Goal: Task Accomplishment & Management: Use online tool/utility

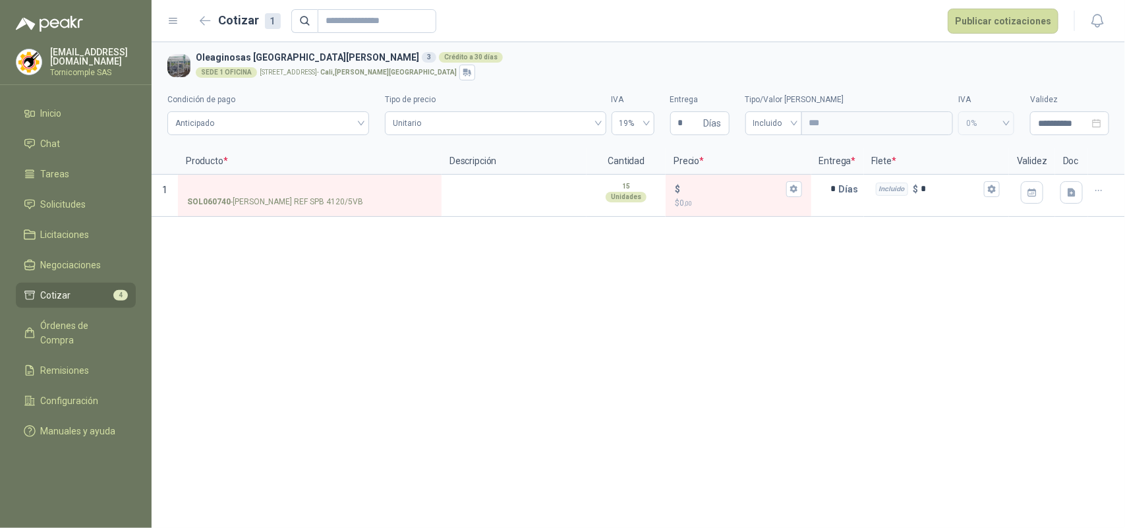
click at [264, 243] on div "**********" at bounding box center [639, 285] width 974 height 486
click at [80, 301] on link "Cotizar 4" at bounding box center [76, 295] width 120 height 25
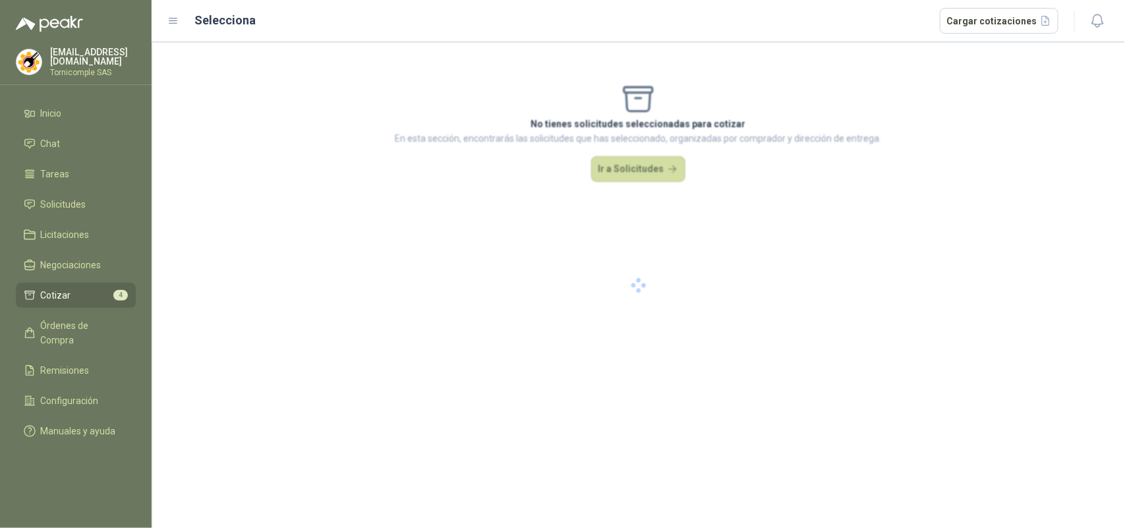
click at [80, 301] on link "Cotizar 4" at bounding box center [76, 295] width 120 height 25
drag, startPoint x: 80, startPoint y: 301, endPoint x: 135, endPoint y: 41, distance: 266.2
click at [119, 150] on ul "Inicio Chat Tareas Solicitudes Licitaciones Negociaciones Cotizar 4 Órdenes de …" at bounding box center [76, 275] width 152 height 348
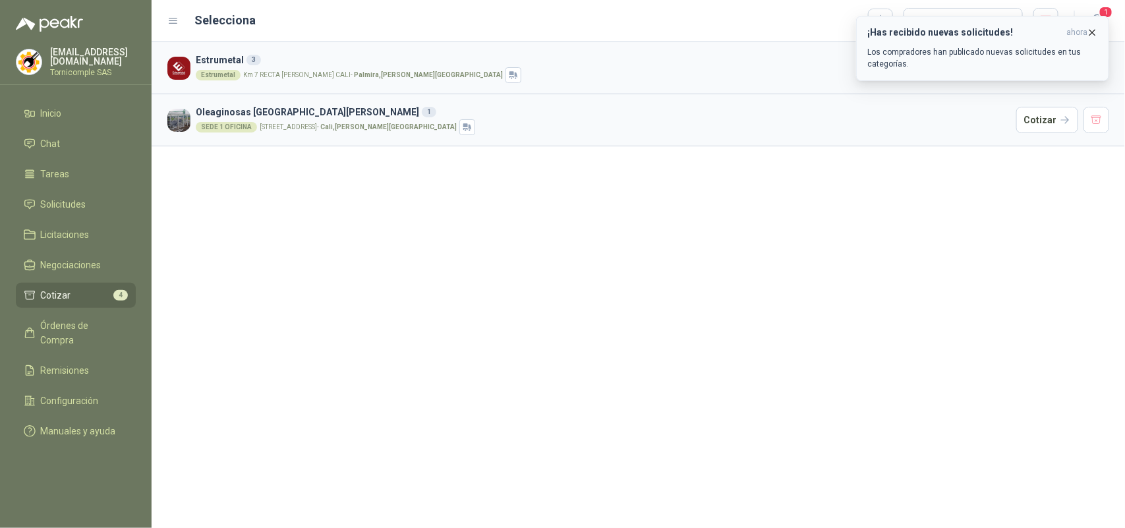
drag, startPoint x: 1091, startPoint y: 31, endPoint x: 1105, endPoint y: 27, distance: 14.4
click at [1092, 31] on icon "button" at bounding box center [1092, 32] width 11 height 11
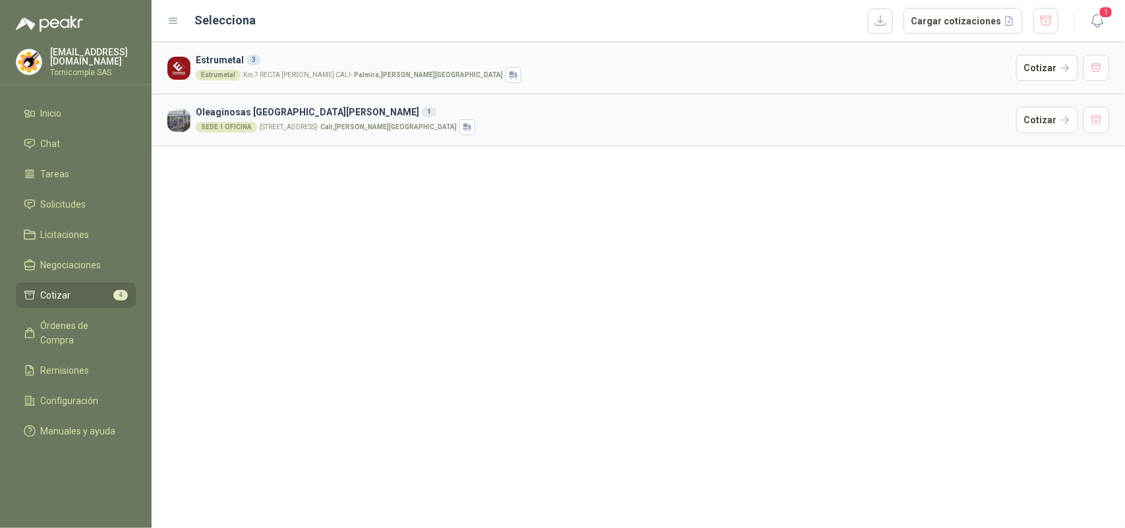
click at [1106, 25] on button "1" at bounding box center [1098, 21] width 24 height 24
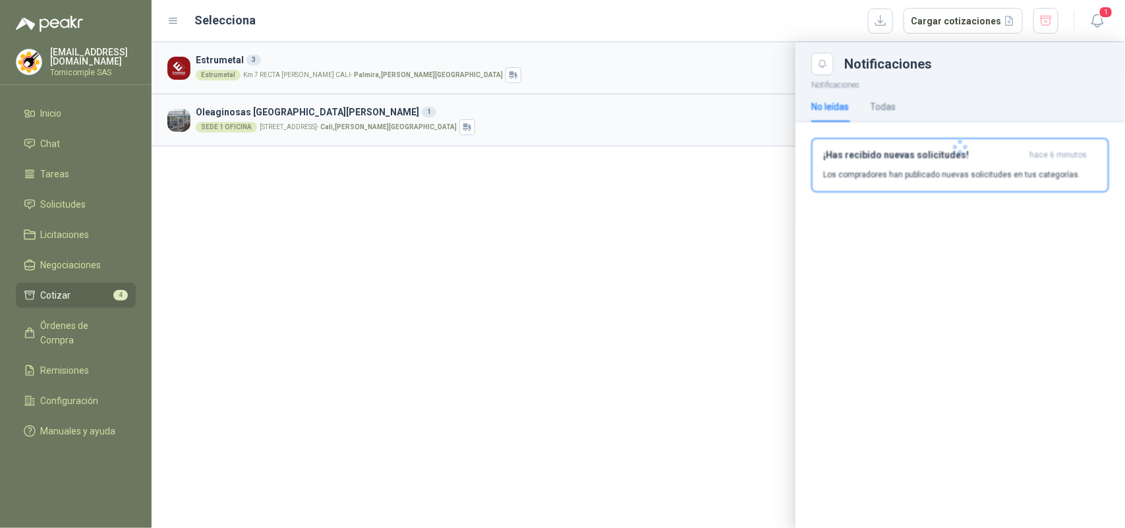
click at [1043, 168] on div at bounding box center [961, 147] width 330 height 144
click at [1043, 169] on p "Los compradores han publicado nuevas solicitudes en tus categorías." at bounding box center [951, 175] width 257 height 12
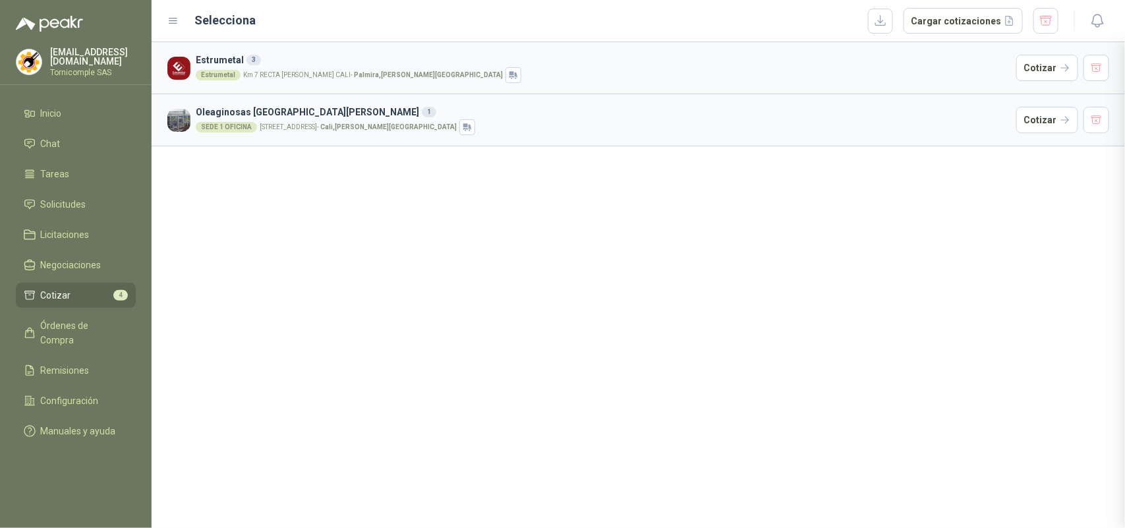
click at [1043, 168] on div "Notificaciones Notificaciones No leídas Todas Te encuentras al día , has leído …" at bounding box center [639, 285] width 974 height 486
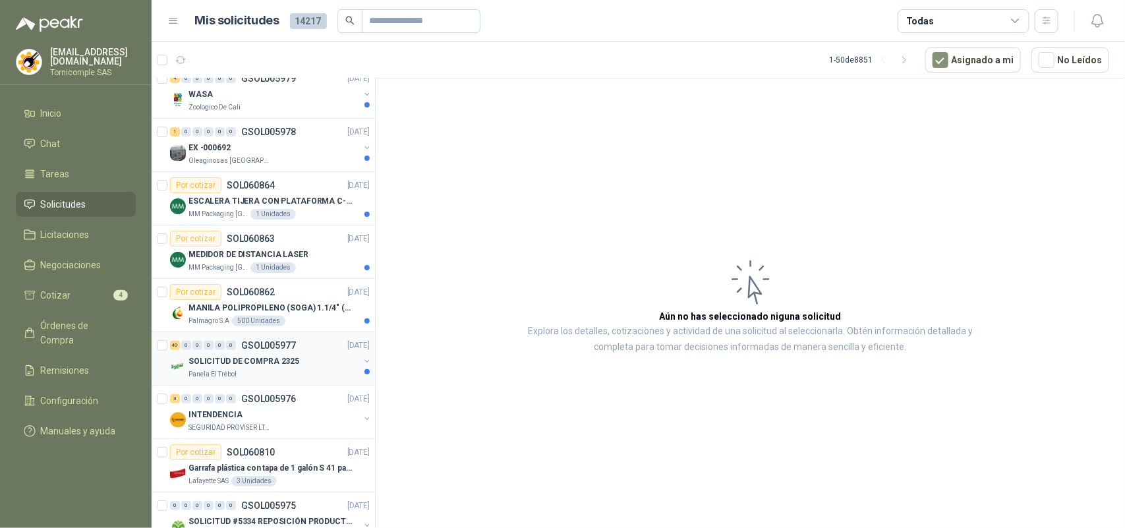
scroll to position [82, 0]
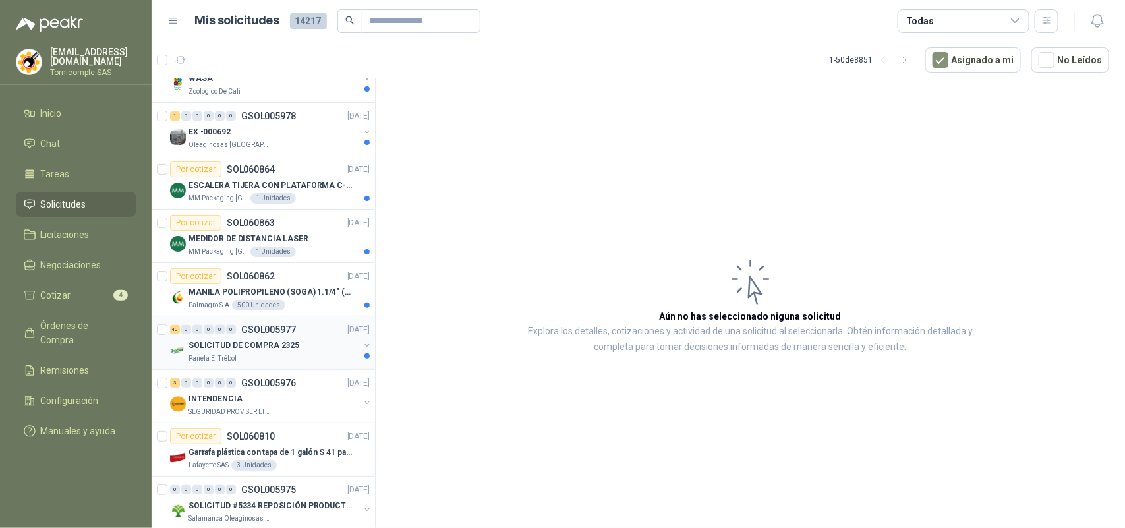
click at [282, 336] on div "40 0 0 0 0 0 GSOL005977 [DATE]" at bounding box center [271, 330] width 202 height 16
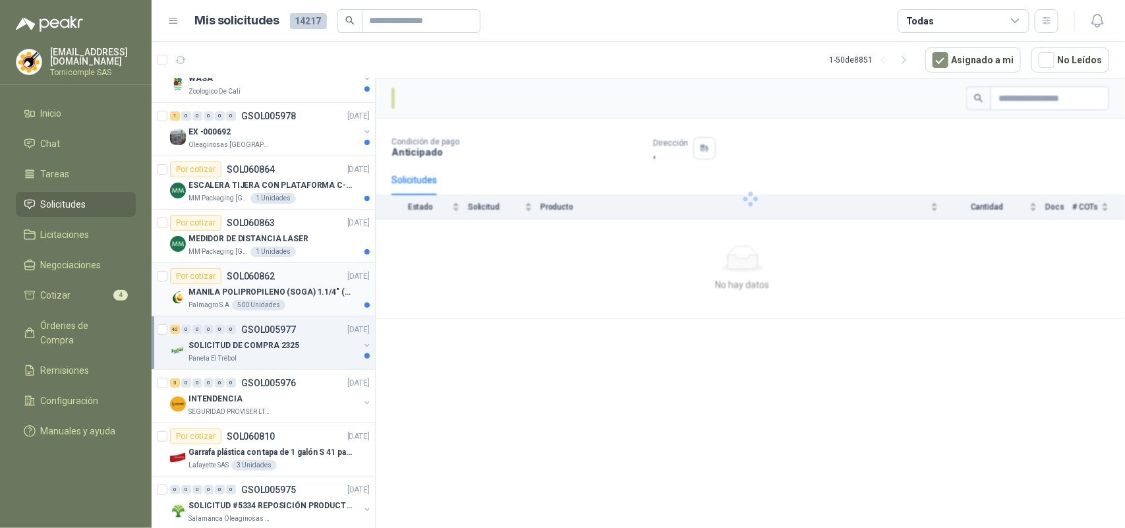
click at [281, 301] on div "Palmagro S.A 500 Unidades" at bounding box center [279, 305] width 181 height 11
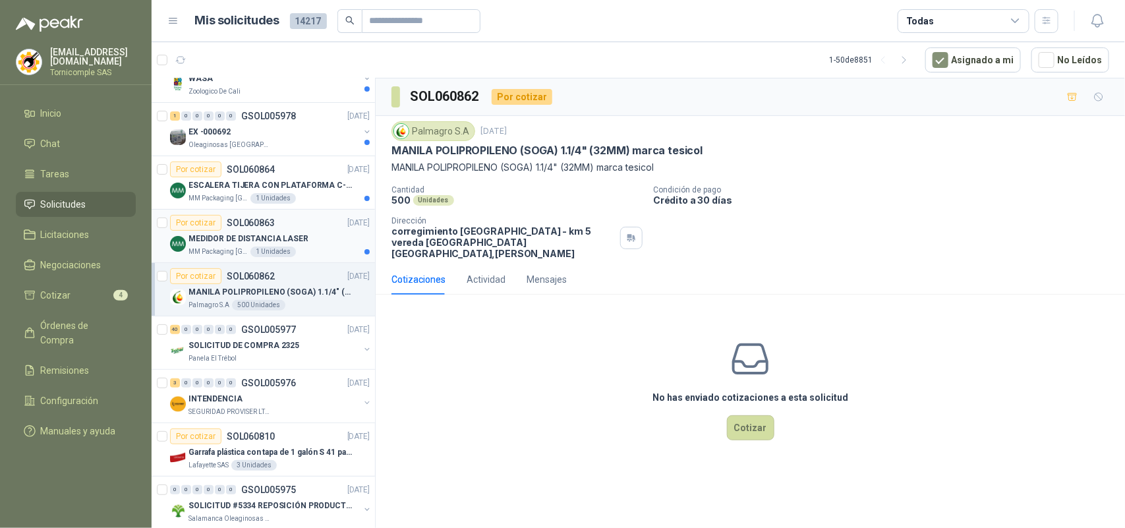
click at [252, 247] on div "1 Unidades" at bounding box center [272, 252] width 45 height 11
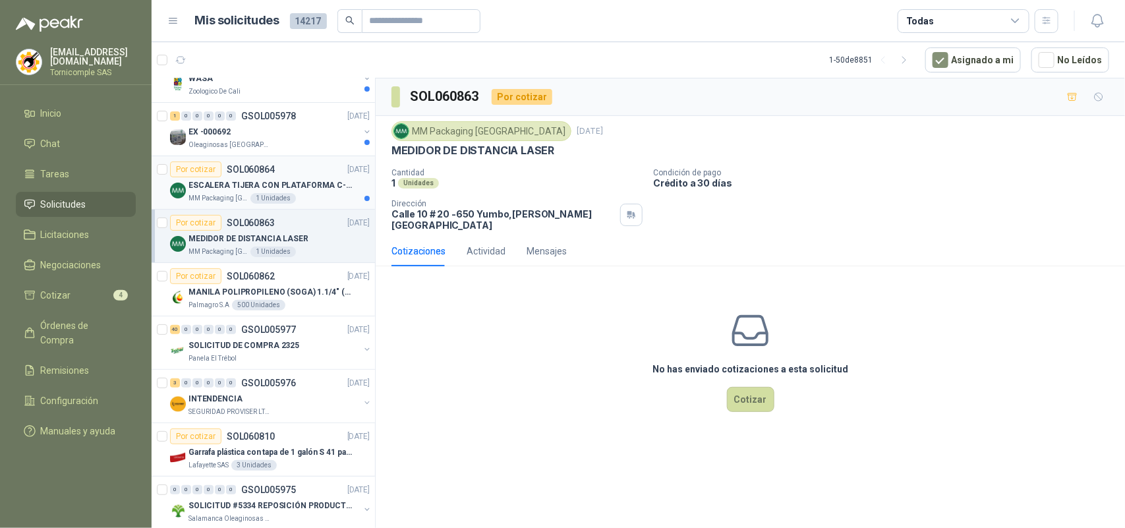
click at [290, 175] on div "Por cotizar SOL060864 [DATE]" at bounding box center [270, 169] width 200 height 16
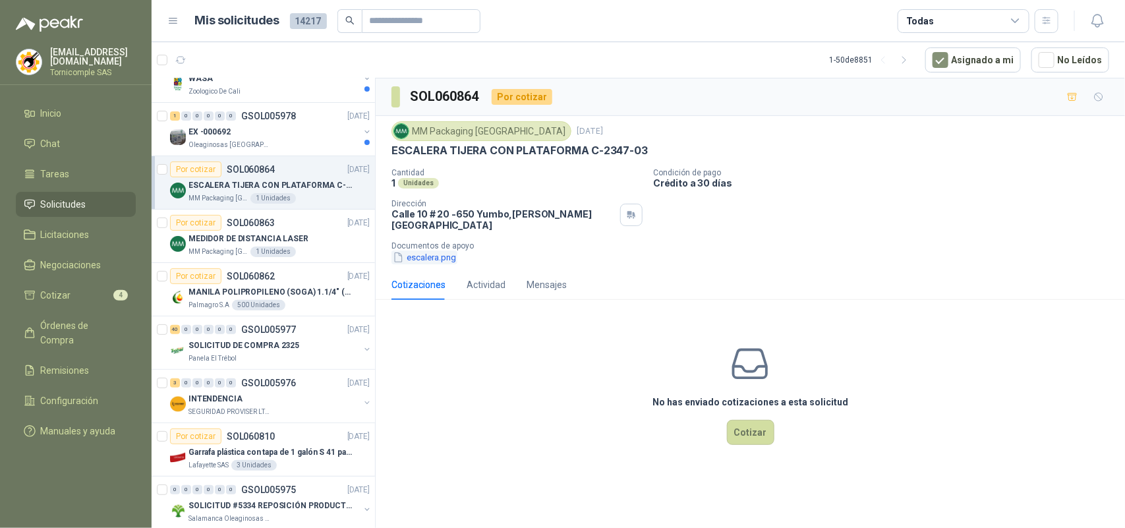
click at [455, 250] on button "escalera.png" at bounding box center [425, 257] width 66 height 14
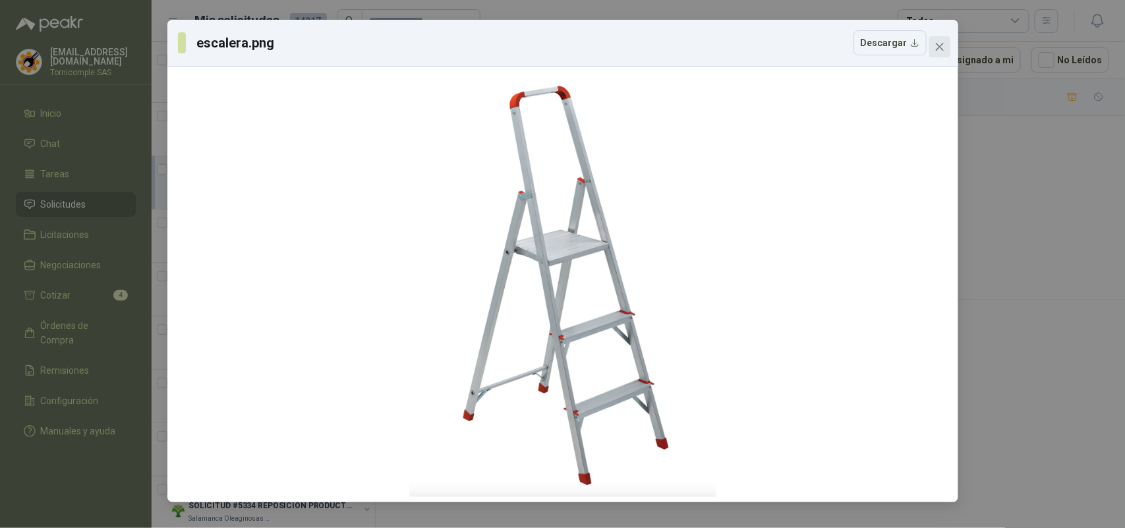
click at [939, 42] on icon "close" at bounding box center [940, 47] width 11 height 11
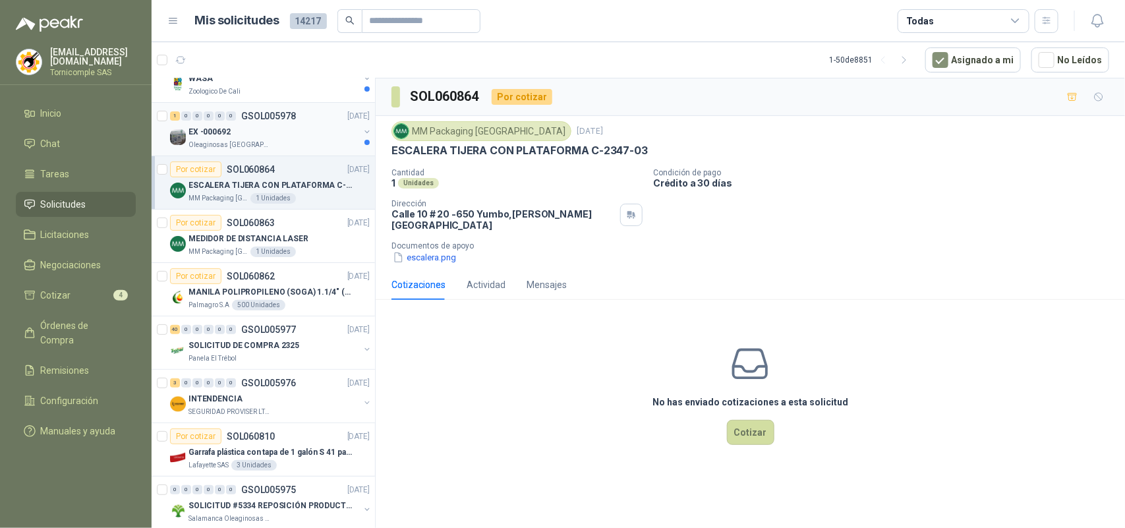
click at [295, 149] on div "Oleaginosas [GEOGRAPHIC_DATA][PERSON_NAME]" at bounding box center [274, 145] width 171 height 11
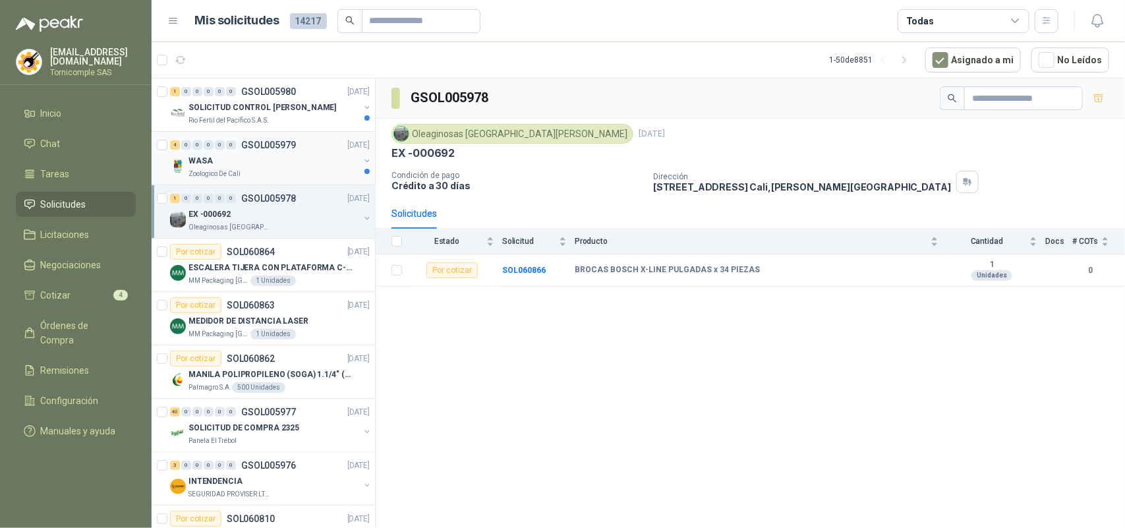
click at [241, 169] on div "Zoologico De Cali" at bounding box center [274, 174] width 171 height 11
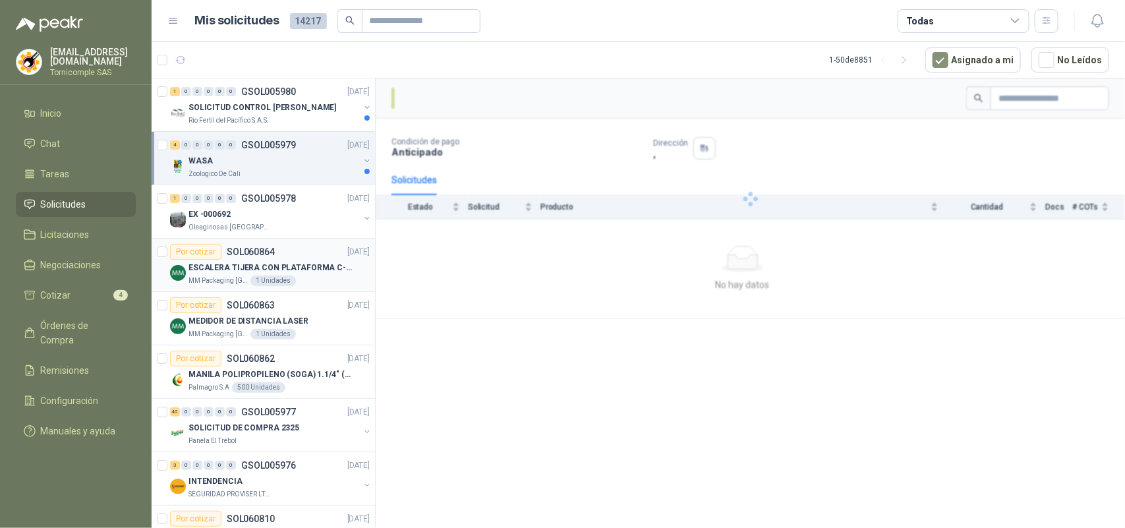
click at [274, 245] on div "Por cotizar SOL060864 [DATE]" at bounding box center [270, 252] width 200 height 16
click at [252, 216] on div "EX -000692" at bounding box center [274, 214] width 171 height 16
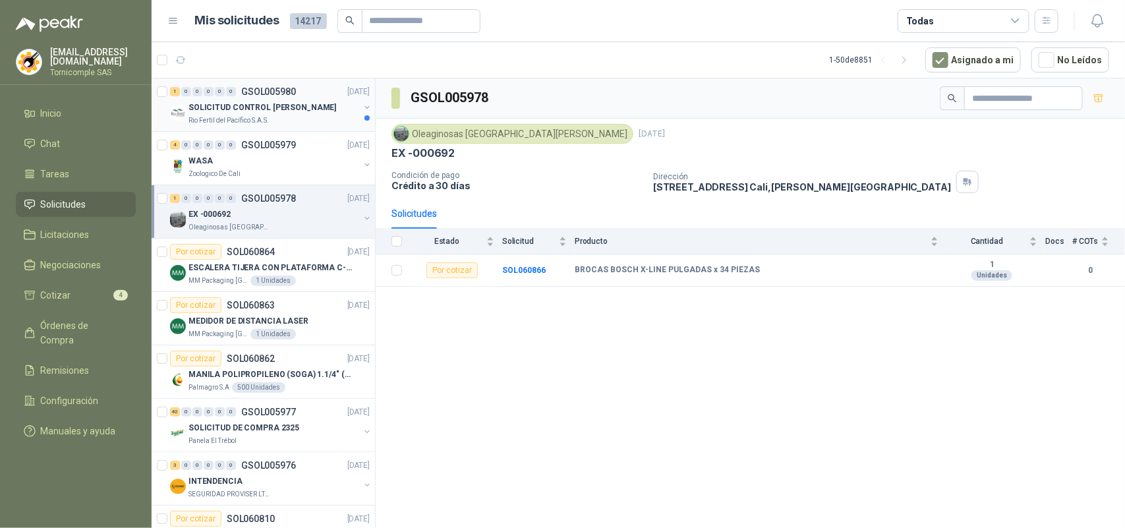
click at [299, 106] on p "SOLICITUD CONTROL [PERSON_NAME]" at bounding box center [263, 108] width 148 height 13
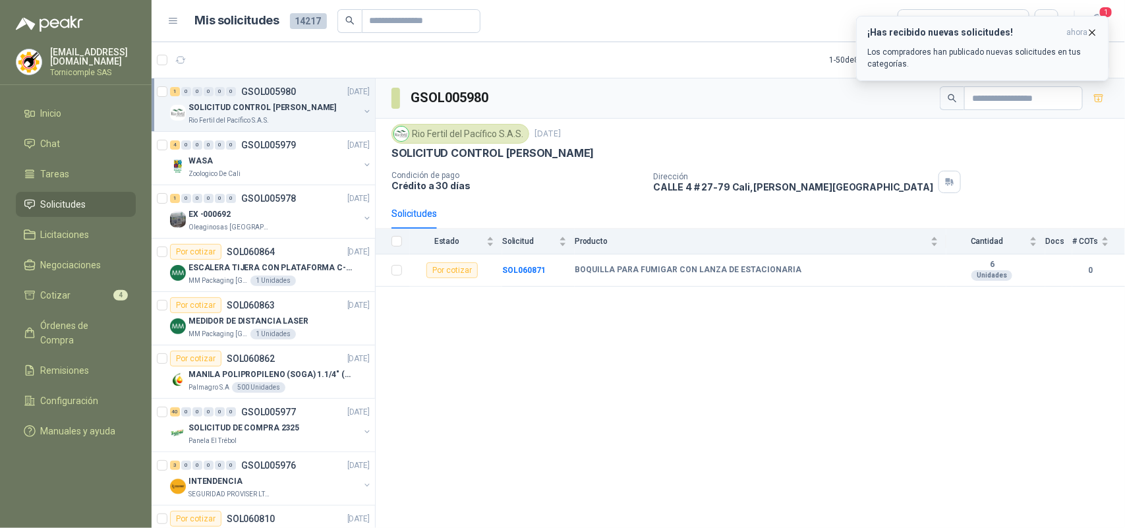
click at [1089, 37] on icon "button" at bounding box center [1092, 32] width 11 height 11
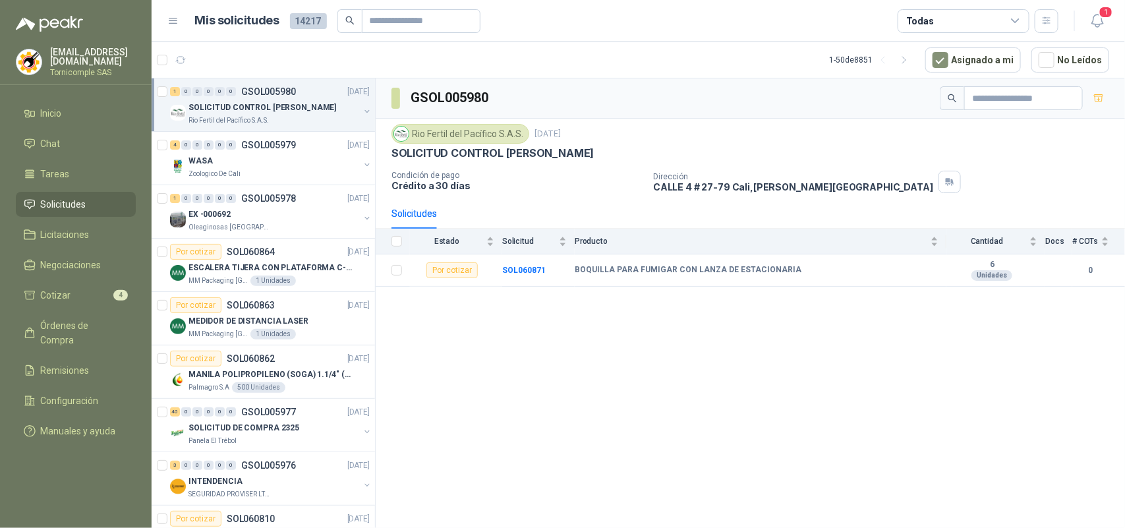
click at [1097, 25] on icon "button" at bounding box center [1098, 21] width 16 height 16
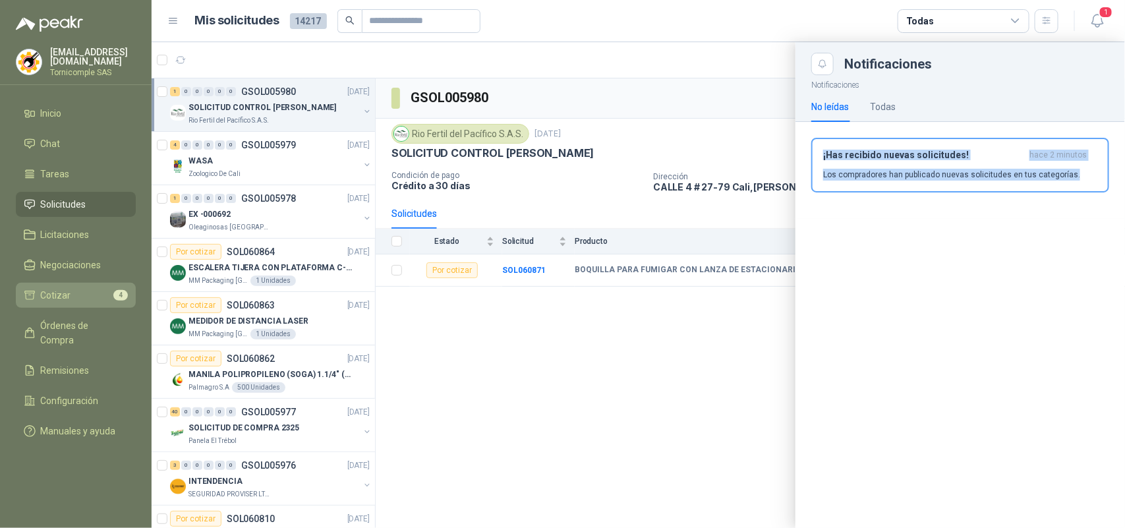
click at [53, 297] on span "Cotizar" at bounding box center [56, 295] width 30 height 15
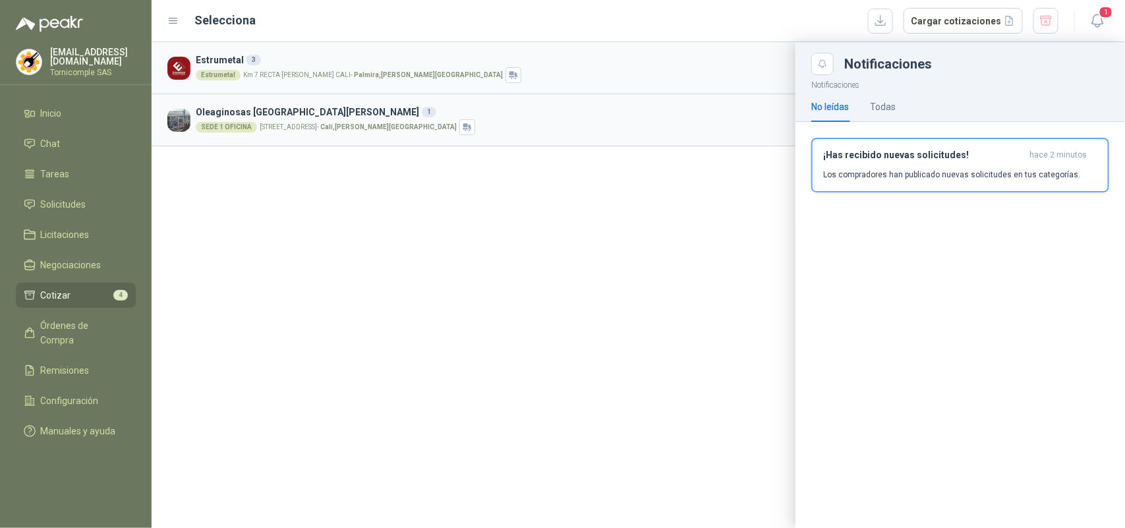
click at [544, 330] on div at bounding box center [639, 285] width 974 height 486
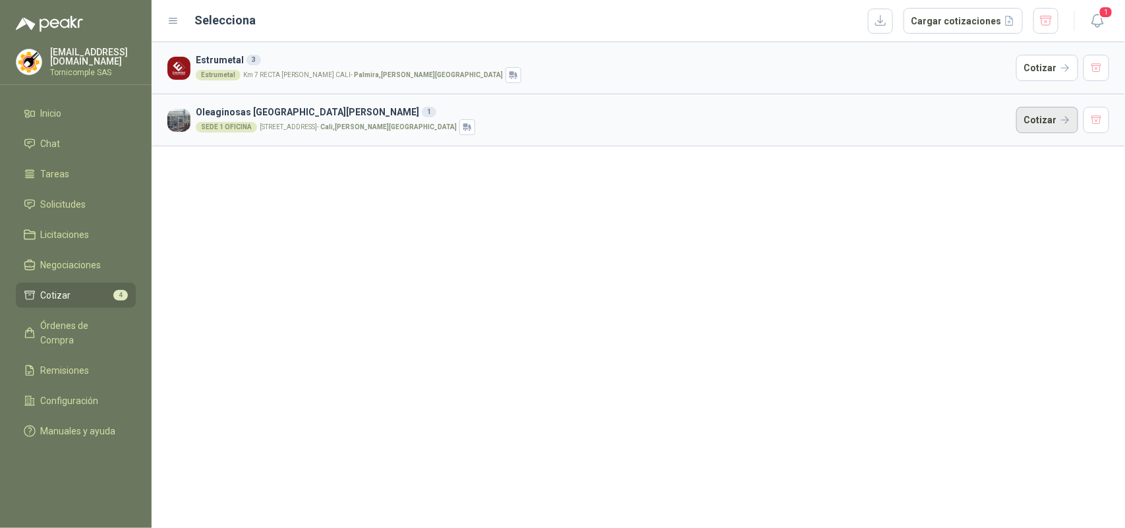
click at [1053, 113] on button "Cotizar" at bounding box center [1047, 120] width 62 height 26
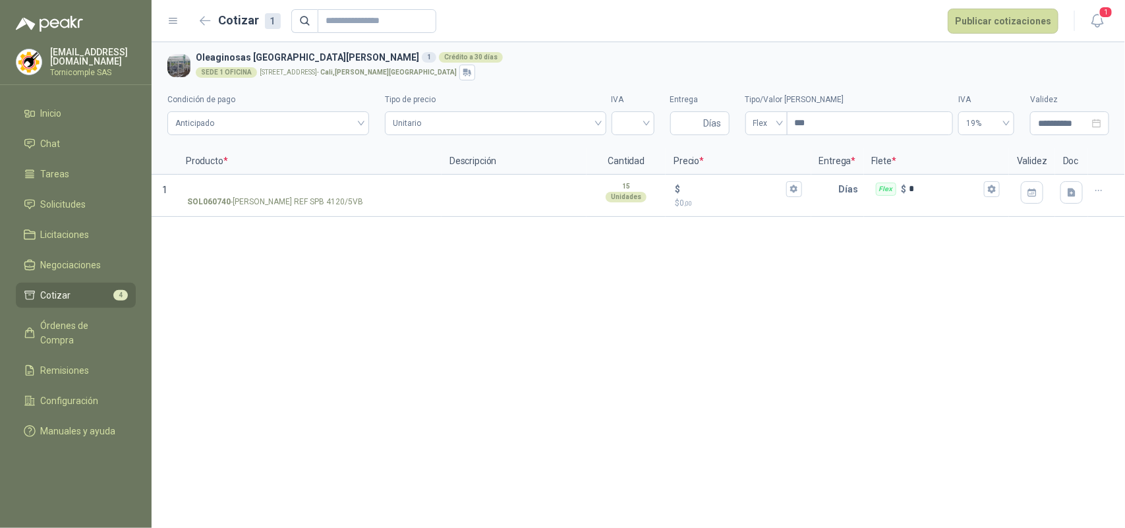
click at [100, 294] on li "Cotizar 4" at bounding box center [76, 295] width 104 height 15
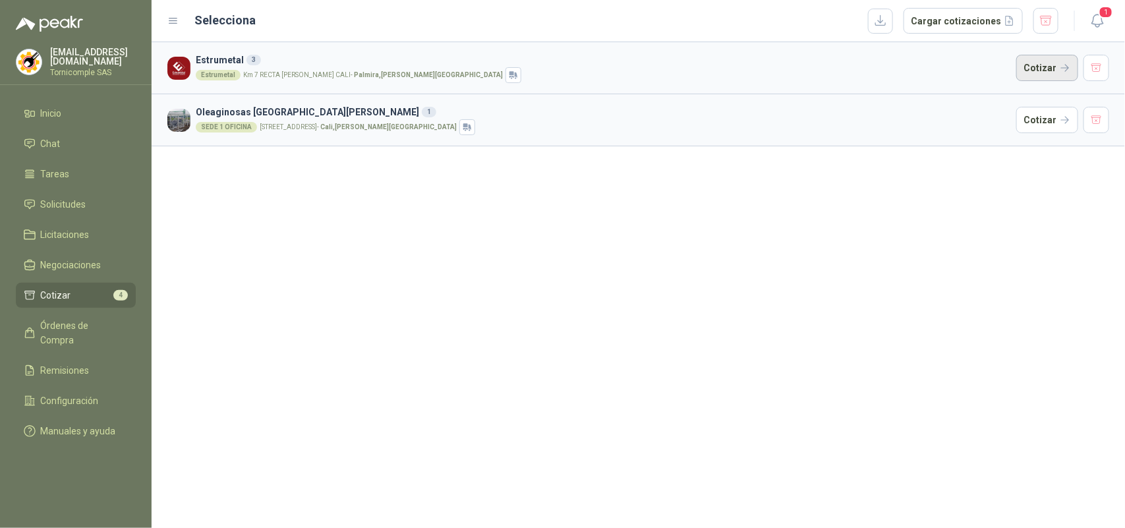
click at [1030, 57] on button "Cotizar" at bounding box center [1047, 68] width 62 height 26
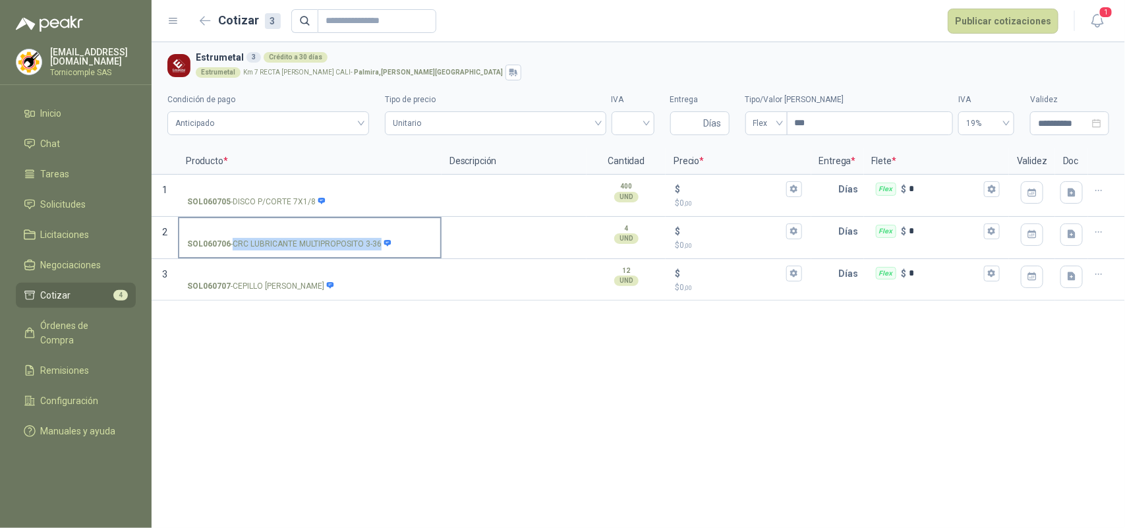
drag, startPoint x: 229, startPoint y: 244, endPoint x: 380, endPoint y: 257, distance: 151.5
click at [380, 256] on div "SOL060706 - CRC LUBRICANTE MULTIPROPOSITO 3-36" at bounding box center [310, 238] width 264 height 42
drag, startPoint x: 469, startPoint y: 395, endPoint x: 511, endPoint y: 433, distance: 56.5
click at [470, 397] on div "**********" at bounding box center [639, 285] width 974 height 486
click at [1086, 15] on button "1" at bounding box center [1098, 21] width 24 height 24
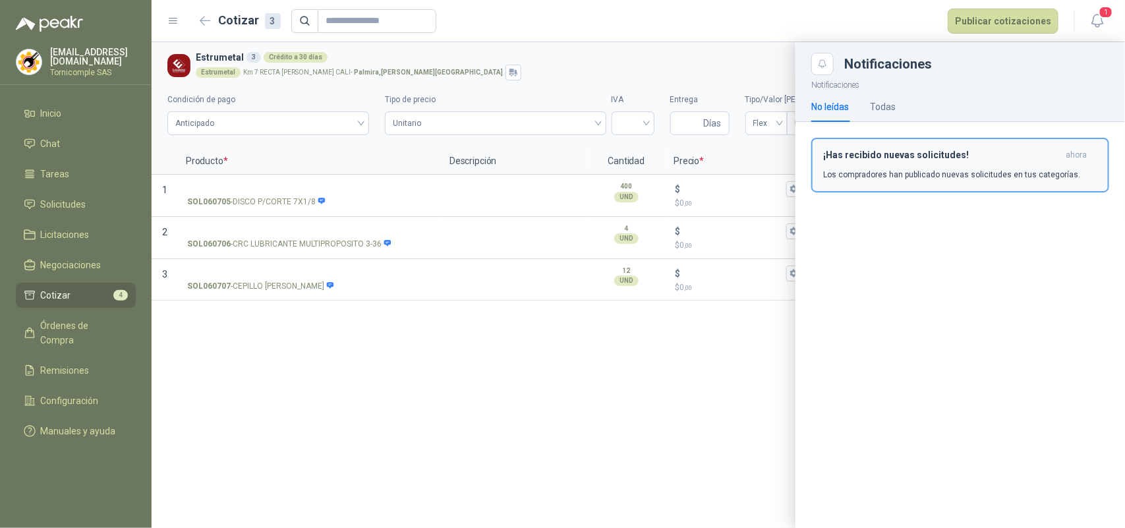
click at [1060, 153] on h3 "¡Has recibido nuevas solicitudes!" at bounding box center [941, 155] width 237 height 11
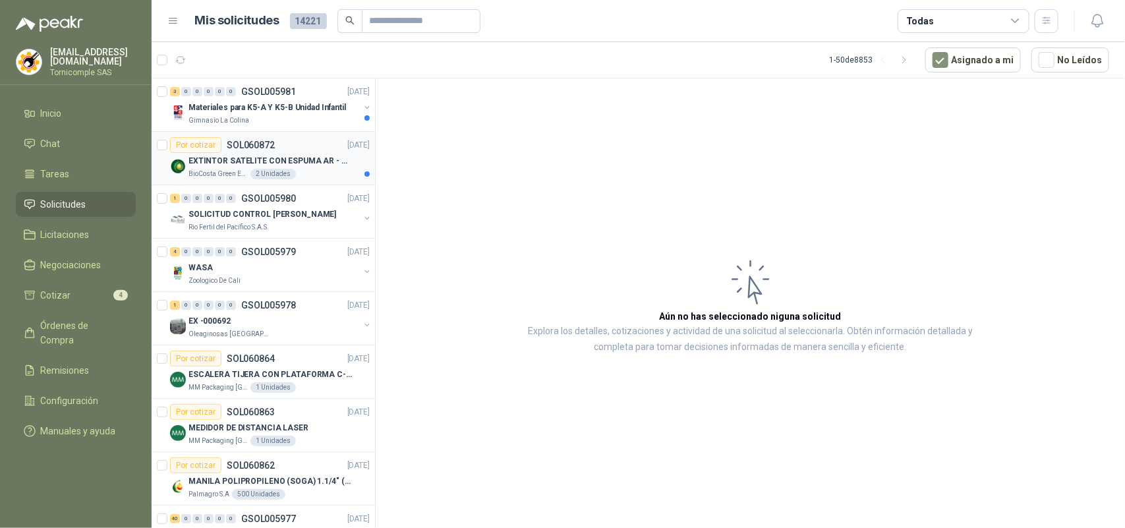
click at [258, 178] on div "2 Unidades" at bounding box center [272, 174] width 45 height 11
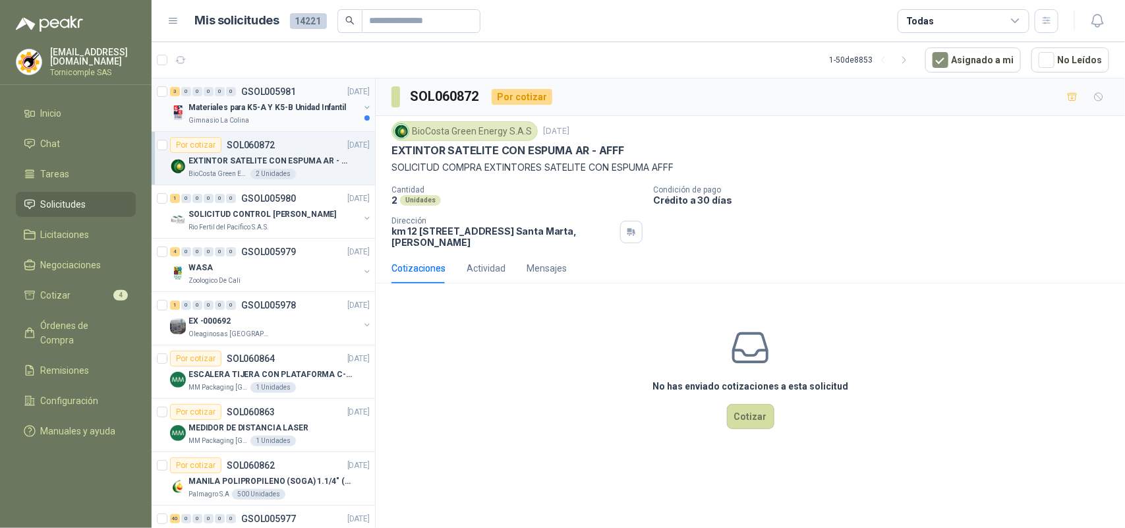
click at [262, 103] on p "Materiales para K5-A Y K5-B Unidad Infantil" at bounding box center [268, 108] width 158 height 13
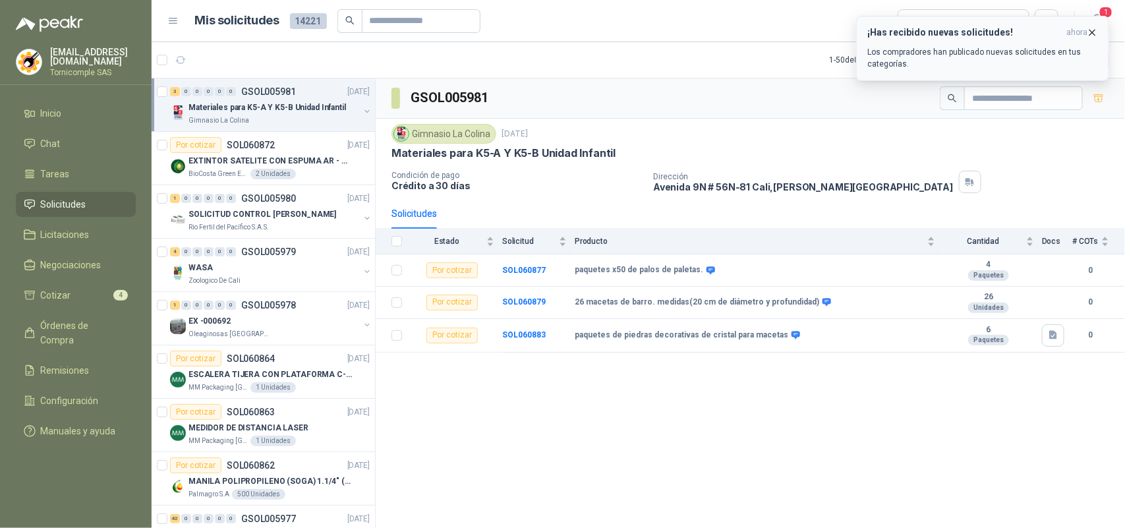
click at [1090, 31] on icon "button" at bounding box center [1092, 32] width 11 height 11
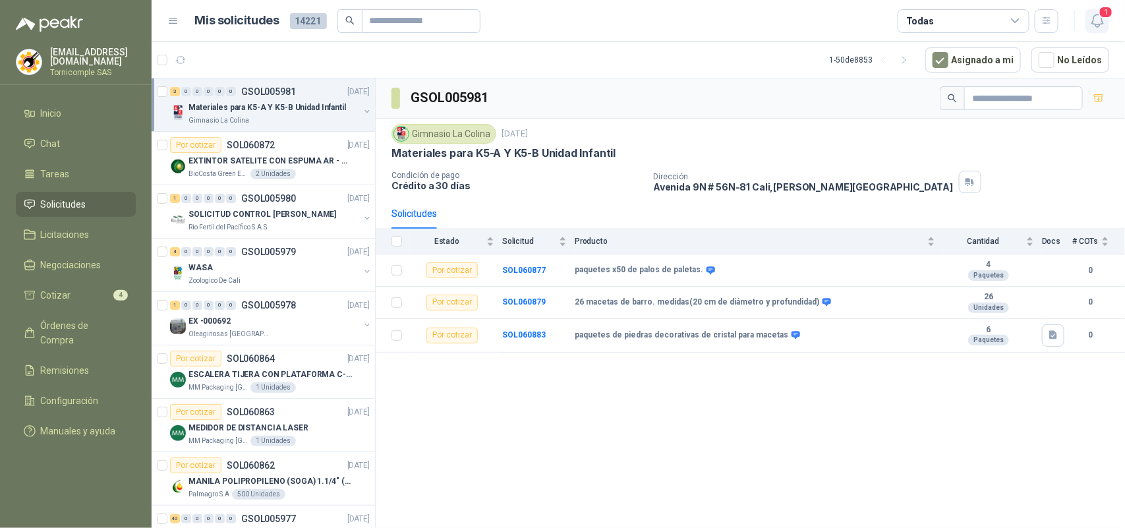
click at [1101, 14] on span "1" at bounding box center [1106, 12] width 15 height 13
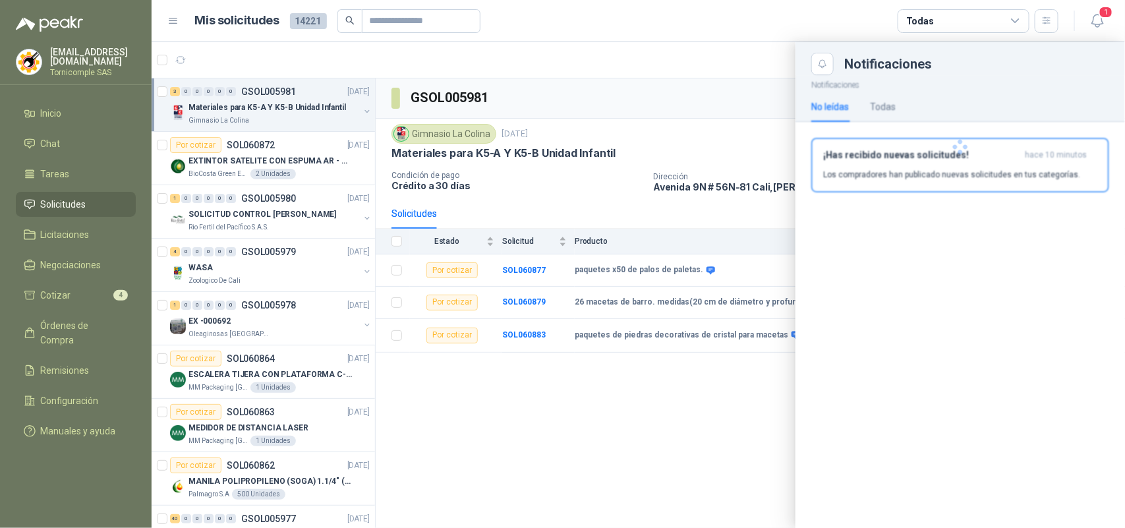
drag, startPoint x: 1062, startPoint y: 131, endPoint x: 1060, endPoint y: 162, distance: 31.7
click at [1062, 132] on div at bounding box center [961, 147] width 330 height 144
click at [1057, 170] on div at bounding box center [961, 147] width 330 height 144
drag, startPoint x: 1057, startPoint y: 170, endPoint x: 970, endPoint y: 160, distance: 87.0
click at [972, 92] on div "Notificaciones No leídas Todas ¡Has recibido nuevas solicitudes! hace 10 minuto…" at bounding box center [961, 147] width 330 height 144
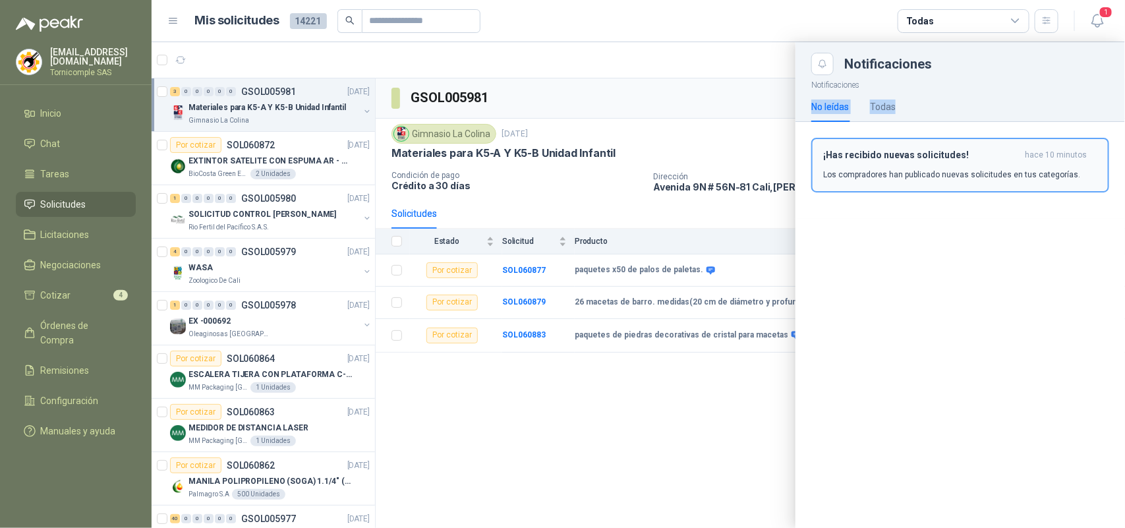
click at [970, 169] on p "Los compradores han publicado nuevas solicitudes en tus categorías." at bounding box center [951, 175] width 257 height 12
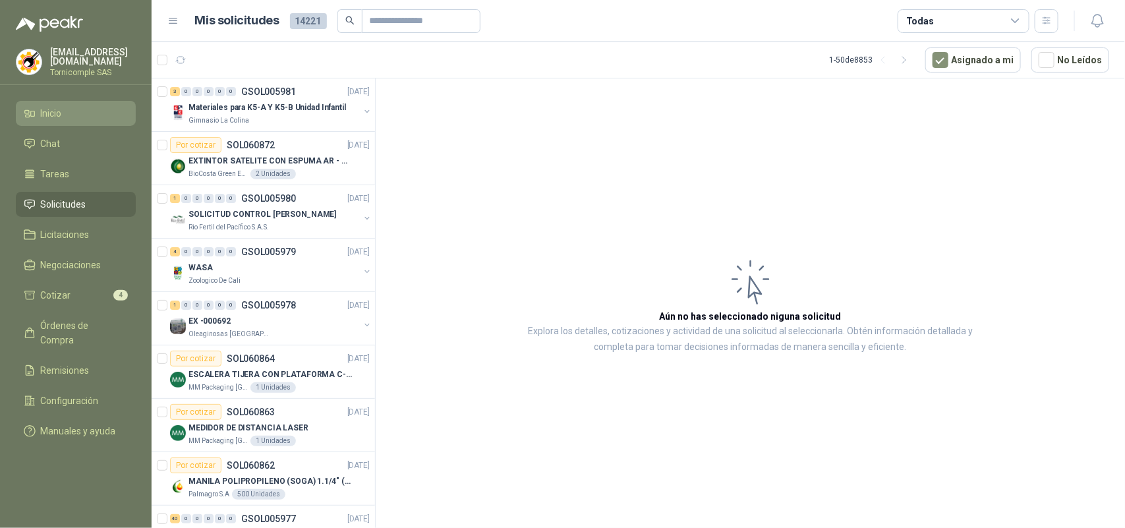
click at [58, 109] on span "Inicio" at bounding box center [51, 113] width 21 height 15
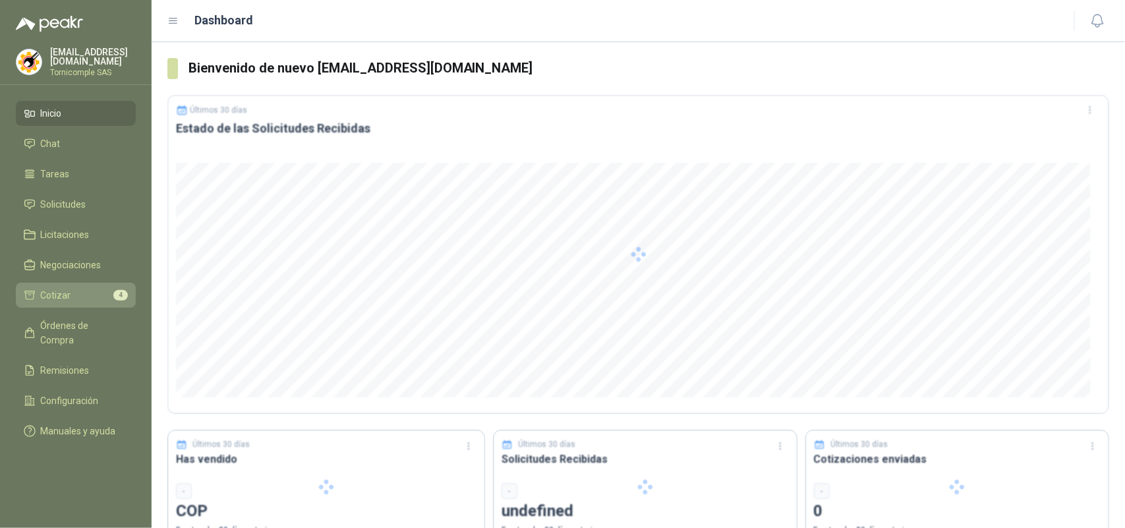
click at [96, 288] on li "Cotizar 4" at bounding box center [76, 295] width 104 height 15
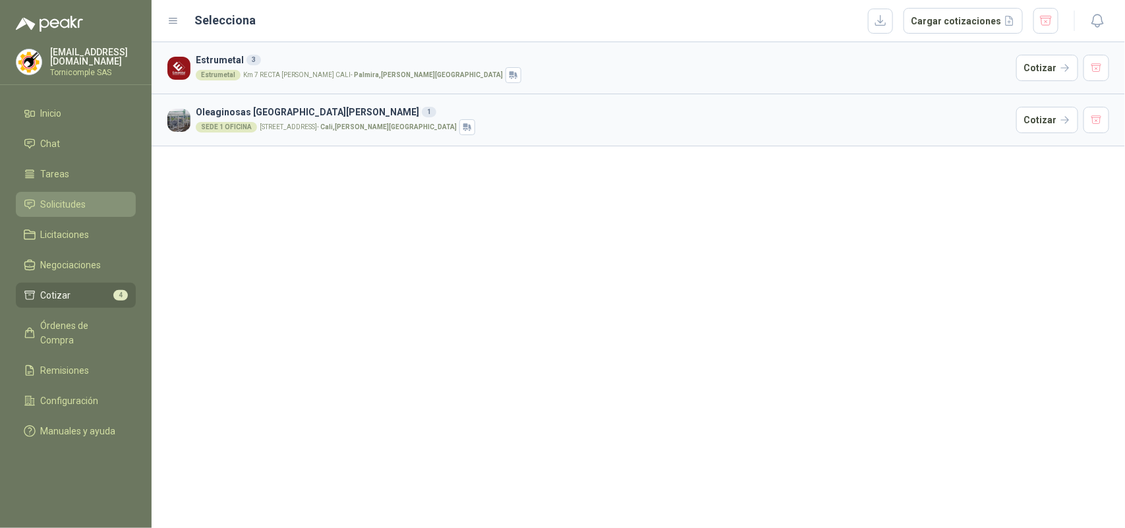
click at [88, 197] on li "Solicitudes" at bounding box center [76, 204] width 104 height 15
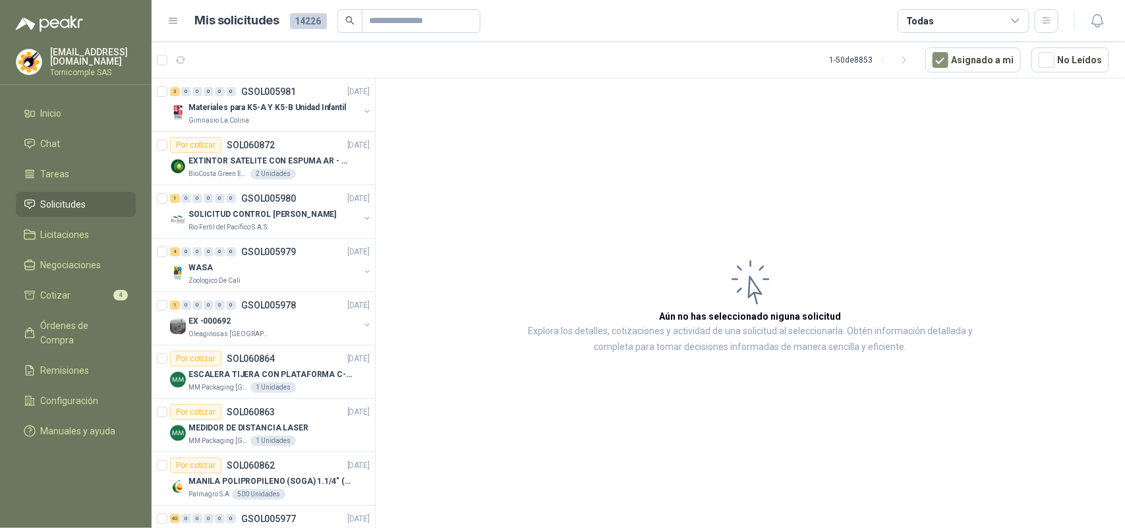
click at [22, 216] on ul "Inicio Chat Tareas Solicitudes Licitaciones Negociaciones Cotizar 4 Órdenes de …" at bounding box center [76, 275] width 152 height 348
click at [43, 206] on span "Solicitudes" at bounding box center [63, 204] width 45 height 15
click at [84, 107] on li "Inicio" at bounding box center [76, 113] width 104 height 15
